Goal: Task Accomplishment & Management: Manage account settings

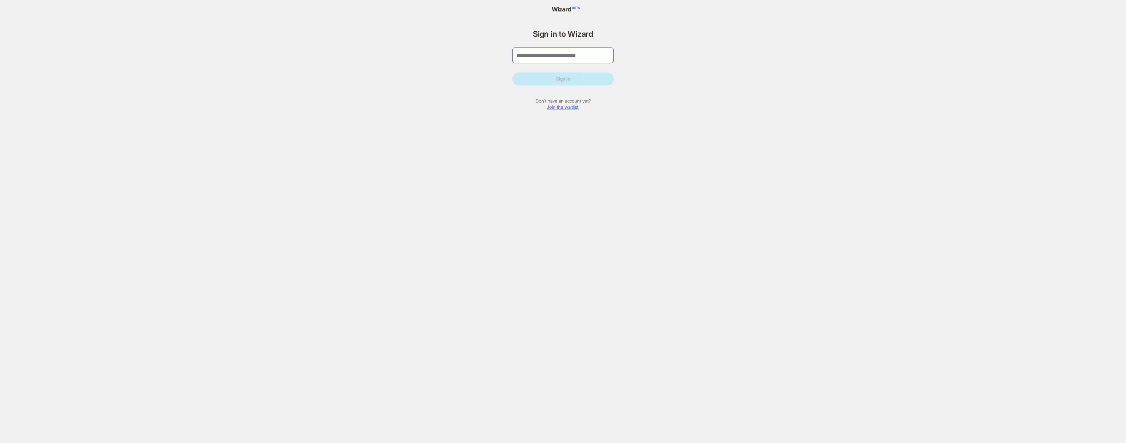
click at [592, 57] on input "tel" at bounding box center [562, 55] width 101 height 16
click at [647, 168] on div "Sign in to Wizard Sign In Don't have an account yet? Join the waitlist! Welcome…" at bounding box center [563, 221] width 1126 height 443
click at [571, 57] on input "tel" at bounding box center [562, 55] width 101 height 16
type input "**********"
click at [569, 76] on span "Sign In" at bounding box center [563, 79] width 14 height 6
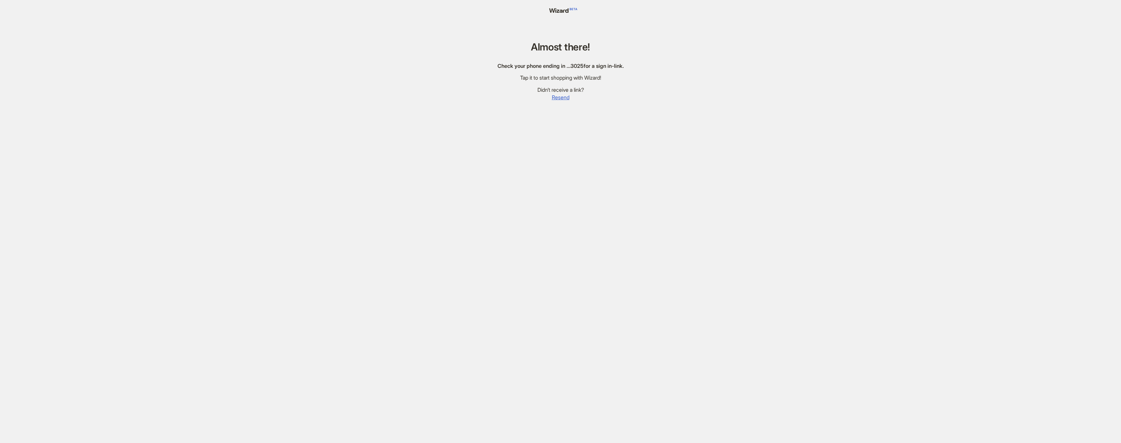
click at [590, 132] on div "Almost there! Check your phone ending in … 3025 for a sign in-link. Tap it to s…" at bounding box center [561, 229] width 142 height 458
